Goal: Information Seeking & Learning: Find specific page/section

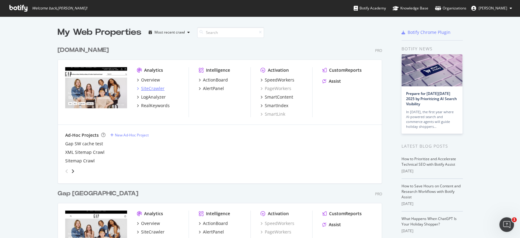
click at [155, 89] on div "SiteCrawler" at bounding box center [152, 88] width 23 height 6
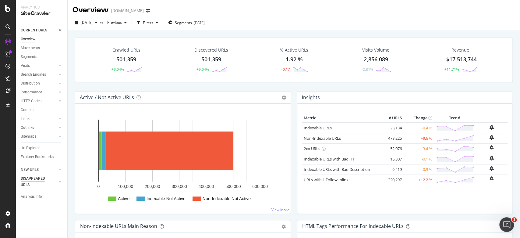
click at [32, 177] on div "DISAPPEARED URLS" at bounding box center [36, 181] width 31 height 13
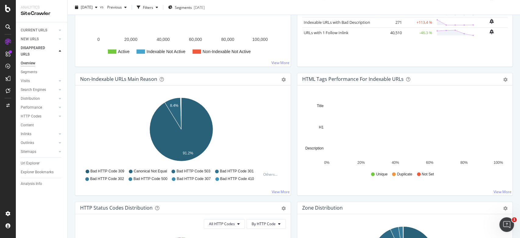
scroll to position [81, 0]
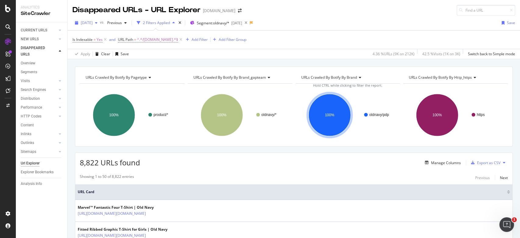
click at [93, 23] on span "2025 Aug. 27th" at bounding box center [87, 22] width 12 height 5
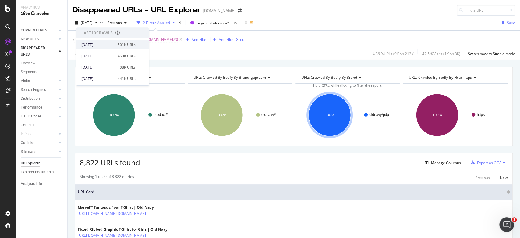
click at [110, 46] on div "[DATE]" at bounding box center [97, 44] width 33 height 5
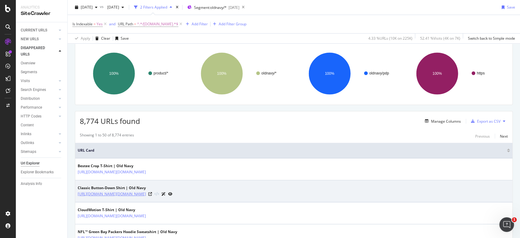
scroll to position [81, 0]
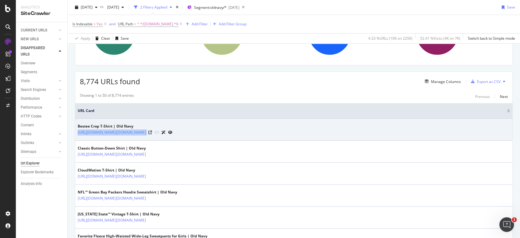
drag, startPoint x: 182, startPoint y: 133, endPoint x: 76, endPoint y: 135, distance: 106.0
click at [76, 135] on td "Bestee Crop T-Shirt | Old Navy https://oldnavy.gap.com/browse/product.do?pid=53…" at bounding box center [293, 130] width 437 height 22
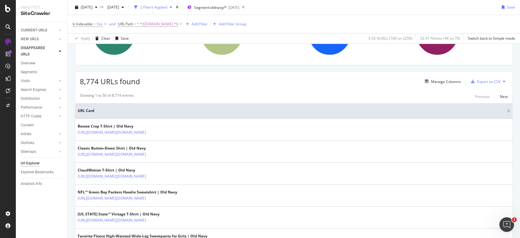
drag, startPoint x: 85, startPoint y: 131, endPoint x: 210, endPoint y: 115, distance: 125.3
click at [319, 95] on div "Showing 1 to 50 of 8,774 entries Previous Next" at bounding box center [293, 96] width 437 height 7
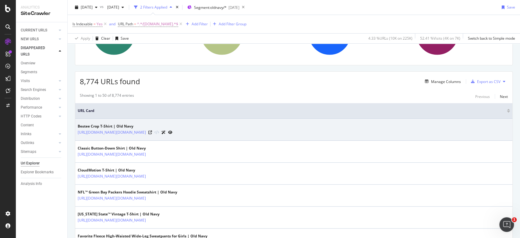
drag, startPoint x: 182, startPoint y: 132, endPoint x: 77, endPoint y: 132, distance: 104.8
click at [77, 132] on td "Bestee Crop T-Shirt | Old Navy https://oldnavy.gap.com/browse/product.do?pid=53…" at bounding box center [293, 130] width 437 height 22
copy link "https://oldnavy.gap.com/browse/product.do?pid=537378482"
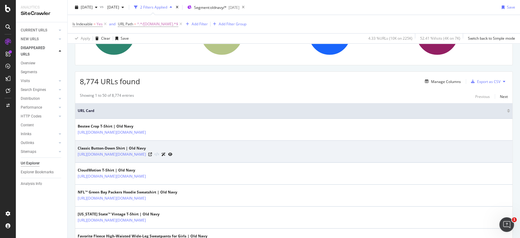
drag, startPoint x: 181, startPoint y: 152, endPoint x: 77, endPoint y: 155, distance: 104.2
click at [77, 155] on td "Classic Button-Down Shirt | Old Navy https://oldnavy.gap.com/browse/product.do?…" at bounding box center [293, 151] width 437 height 22
copy link "https://oldnavy.gap.com/browse/product.do?pid=513771082"
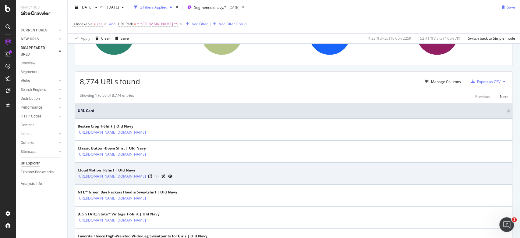
drag, startPoint x: 181, startPoint y: 174, endPoint x: 76, endPoint y: 178, distance: 104.9
click at [76, 178] on td "CloudMotion T-Shirt | Old Navy https://oldnavy.gap.com/browse/product.do?pid=84…" at bounding box center [293, 173] width 437 height 22
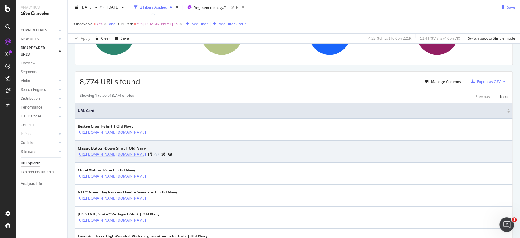
copy link "https://oldnavy.gap.com/browse/product.do?pid=848772022"
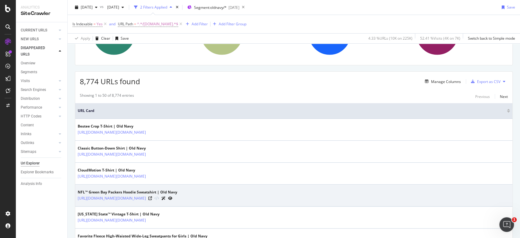
drag, startPoint x: 181, startPoint y: 197, endPoint x: 76, endPoint y: 202, distance: 105.2
click at [76, 202] on td "NFL™ Green Bay Packers Hoodie Sweatshirt | Old Navy https://oldnavy.gap.com/bro…" at bounding box center [293, 195] width 437 height 22
copy link "https://oldnavy.gap.com/browse/product.do?pid=788650002"
